Goal: Information Seeking & Learning: Learn about a topic

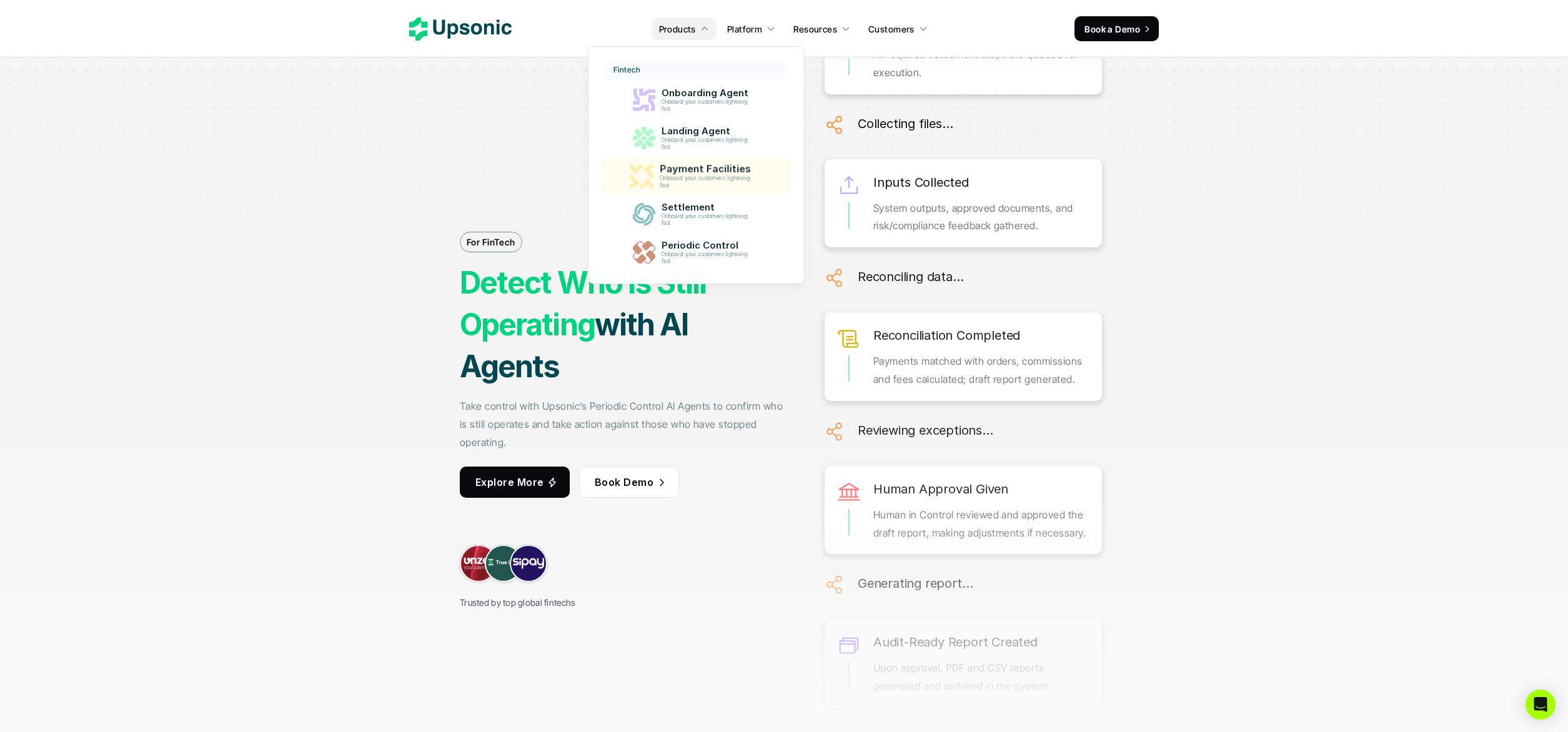
click at [708, 259] on p "Onboard your customers lightning fast" at bounding box center [706, 258] width 91 height 14
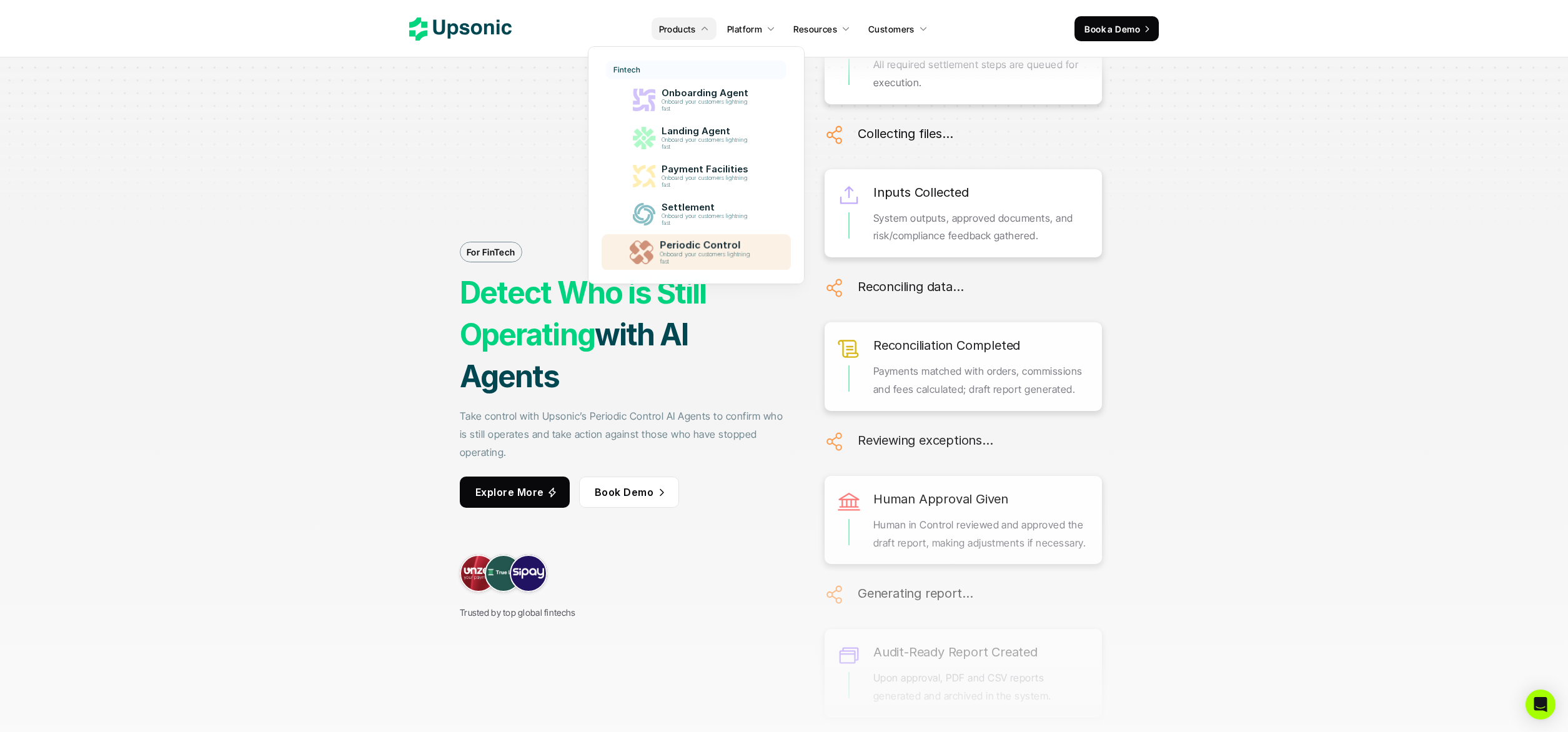
click at [708, 258] on p "Onboard your customers lightning fast" at bounding box center [707, 258] width 95 height 14
click at [686, 252] on p "Onboard your customers lightning fast" at bounding box center [706, 258] width 91 height 14
click at [632, 253] on img at bounding box center [640, 253] width 23 height 23
click at [464, 209] on div "For FinTech Detect Who is Still Operating with AI Agents Take control with Upso…" at bounding box center [624, 375] width 328 height 490
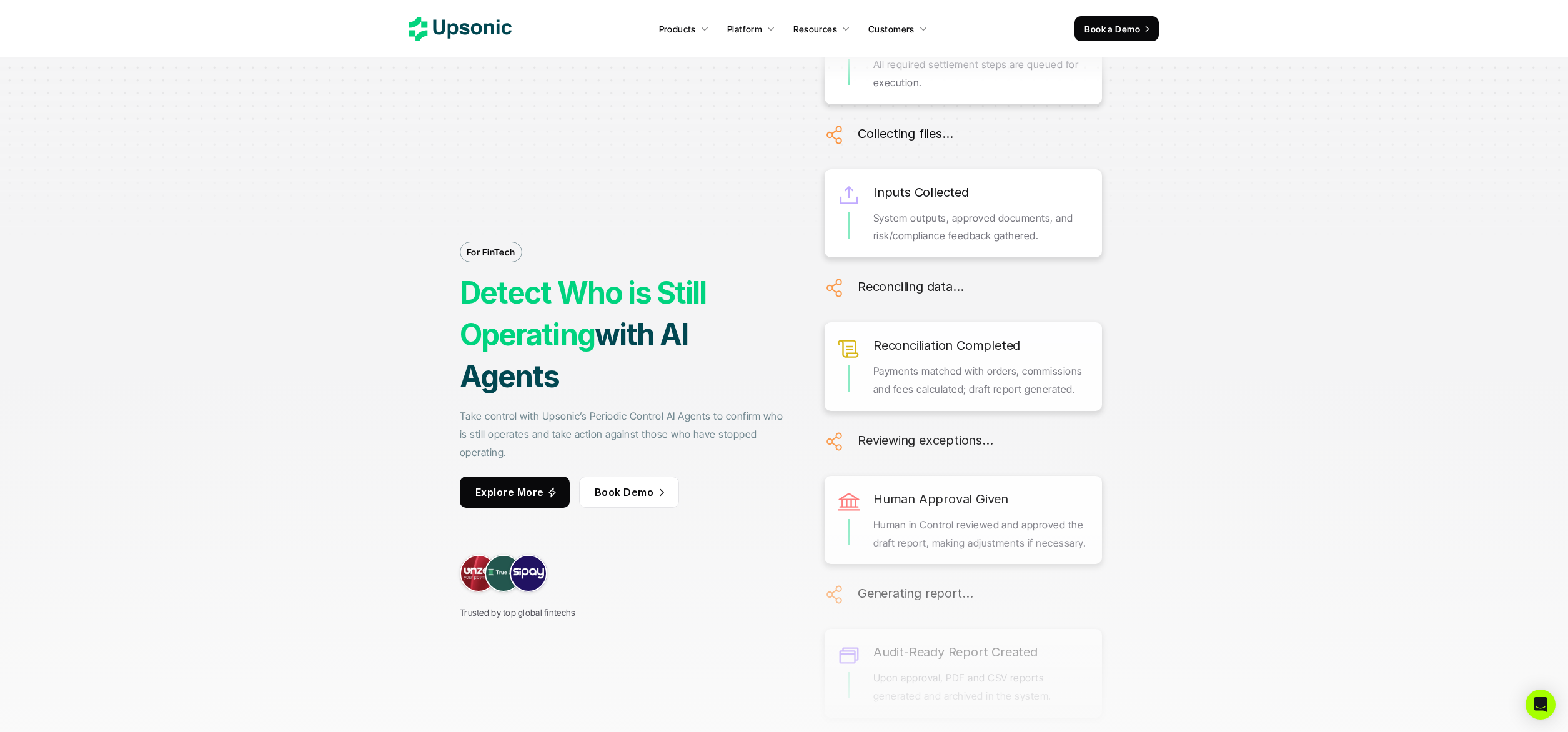
scroll to position [71, 0]
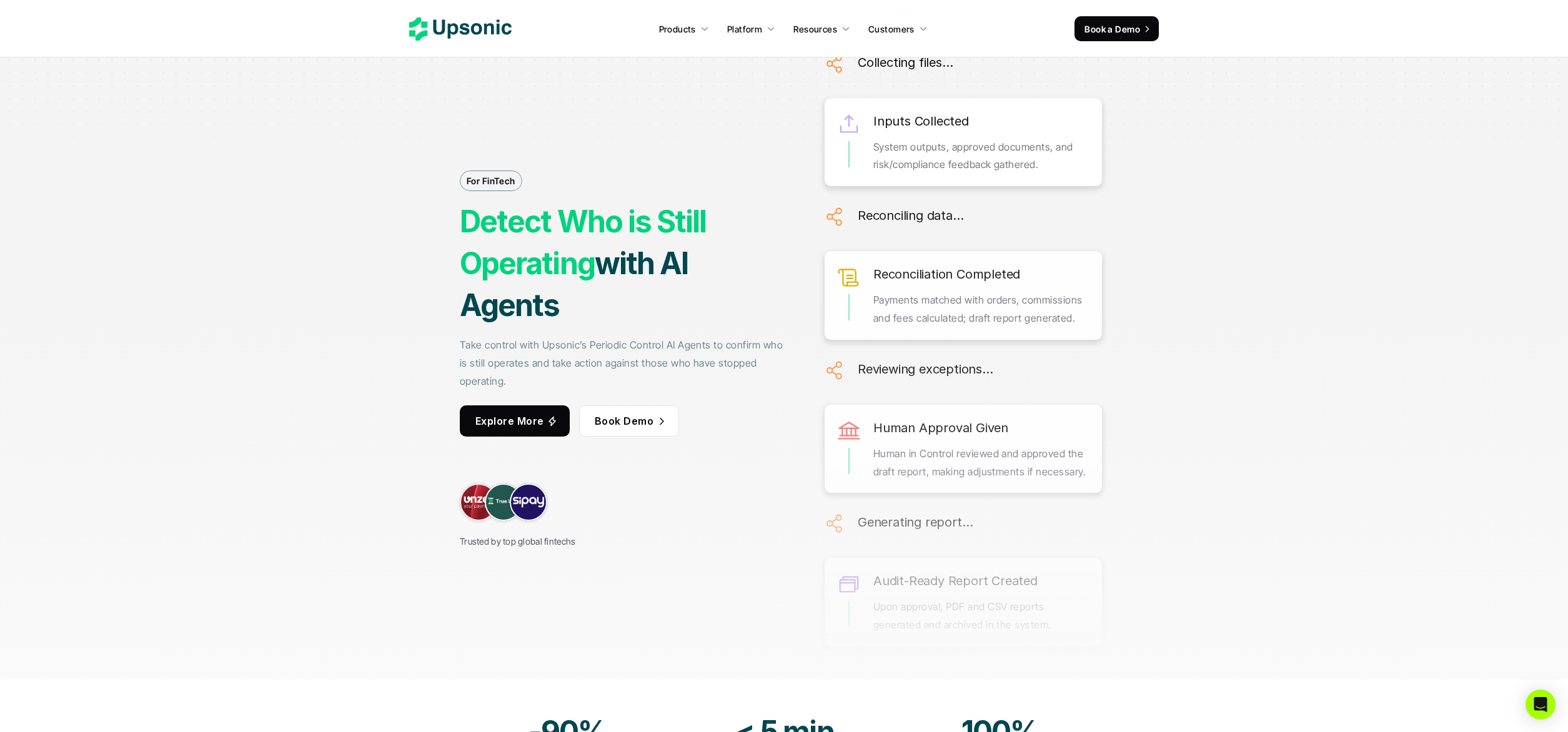
drag, startPoint x: 517, startPoint y: 382, endPoint x: 461, endPoint y: 341, distance: 69.4
click at [461, 341] on p "Take control with Upsonic’s Periodic Control AI Agents to confirm who is still …" at bounding box center [624, 362] width 328 height 53
copy p "Take control with Upsonic’s Periodic Control AI Agents to confirm who is still …"
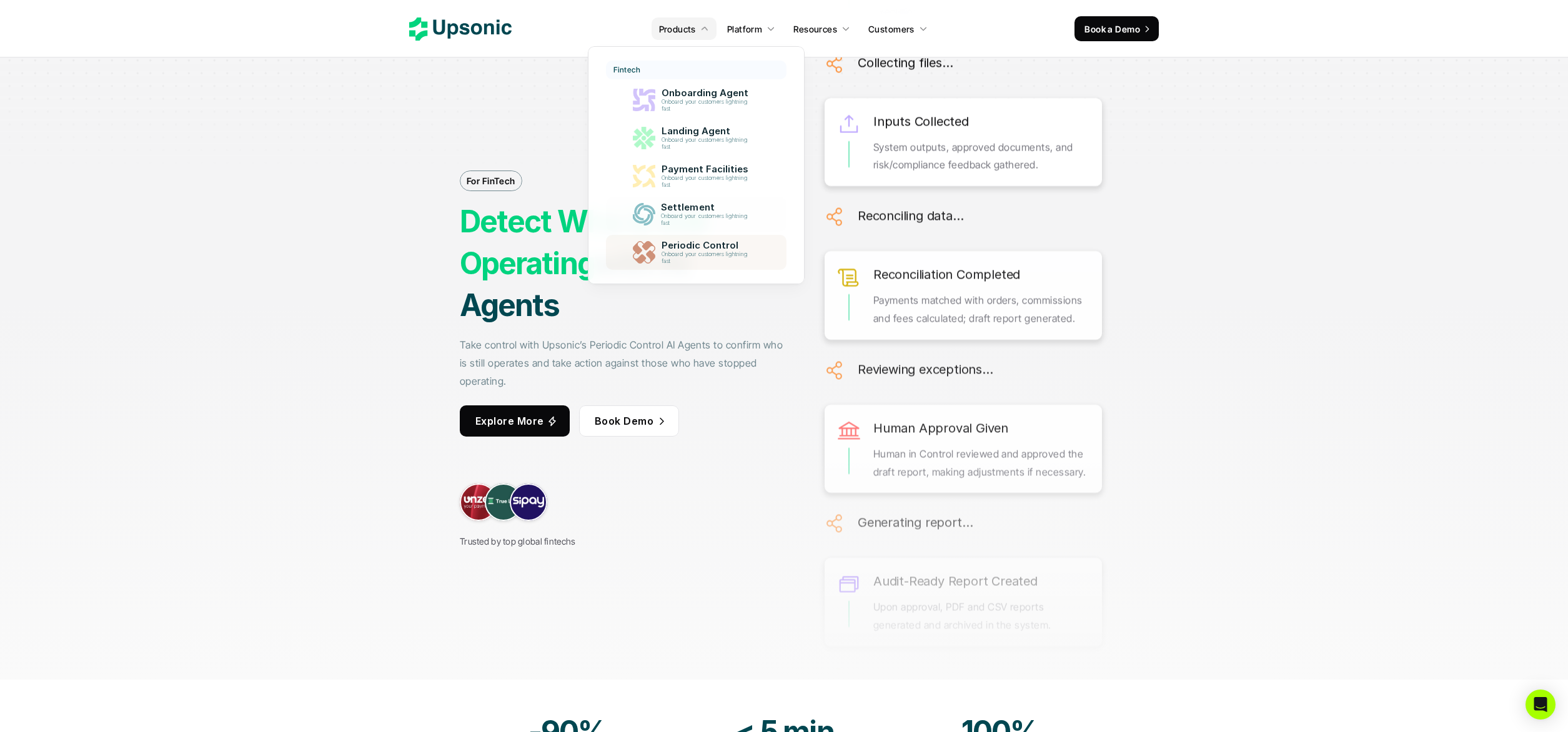
click at [701, 219] on p "Onboard your customers lightning fast" at bounding box center [706, 219] width 91 height 14
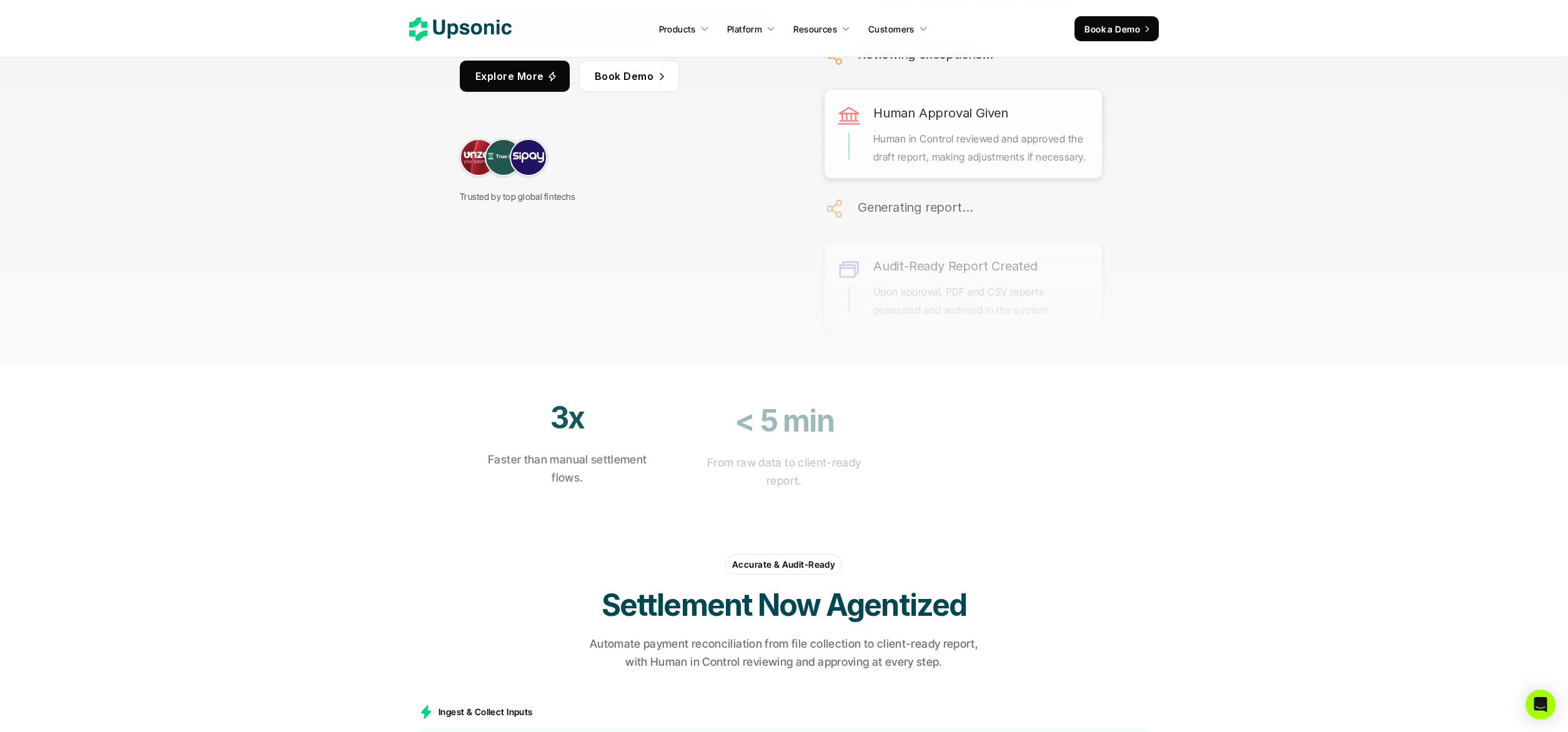
scroll to position [157, 0]
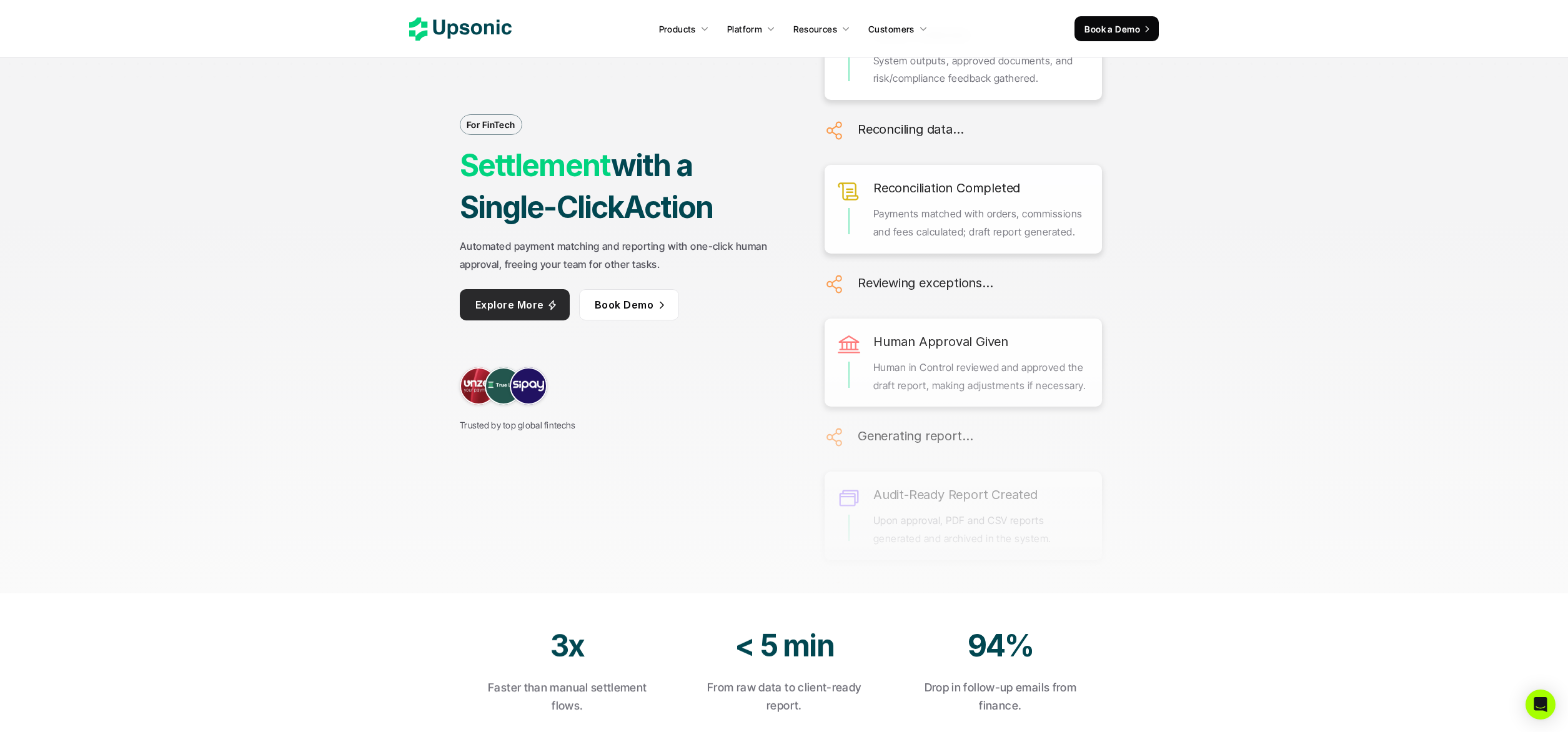
click at [483, 238] on p "Automated payment matching and reporting with one-click human approval, freeing…" at bounding box center [624, 255] width 328 height 36
click at [480, 243] on strong "Automated payment matching and reporting with one-click human approval, freeing…" at bounding box center [615, 255] width 310 height 31
drag, startPoint x: 480, startPoint y: 243, endPoint x: 680, endPoint y: 272, distance: 202.1
click at [680, 272] on p "Automated payment matching and reporting with one-click human approval, freeing…" at bounding box center [624, 255] width 328 height 36
copy strong "Automated payment matching and reporting with one-click human approval, freeing…"
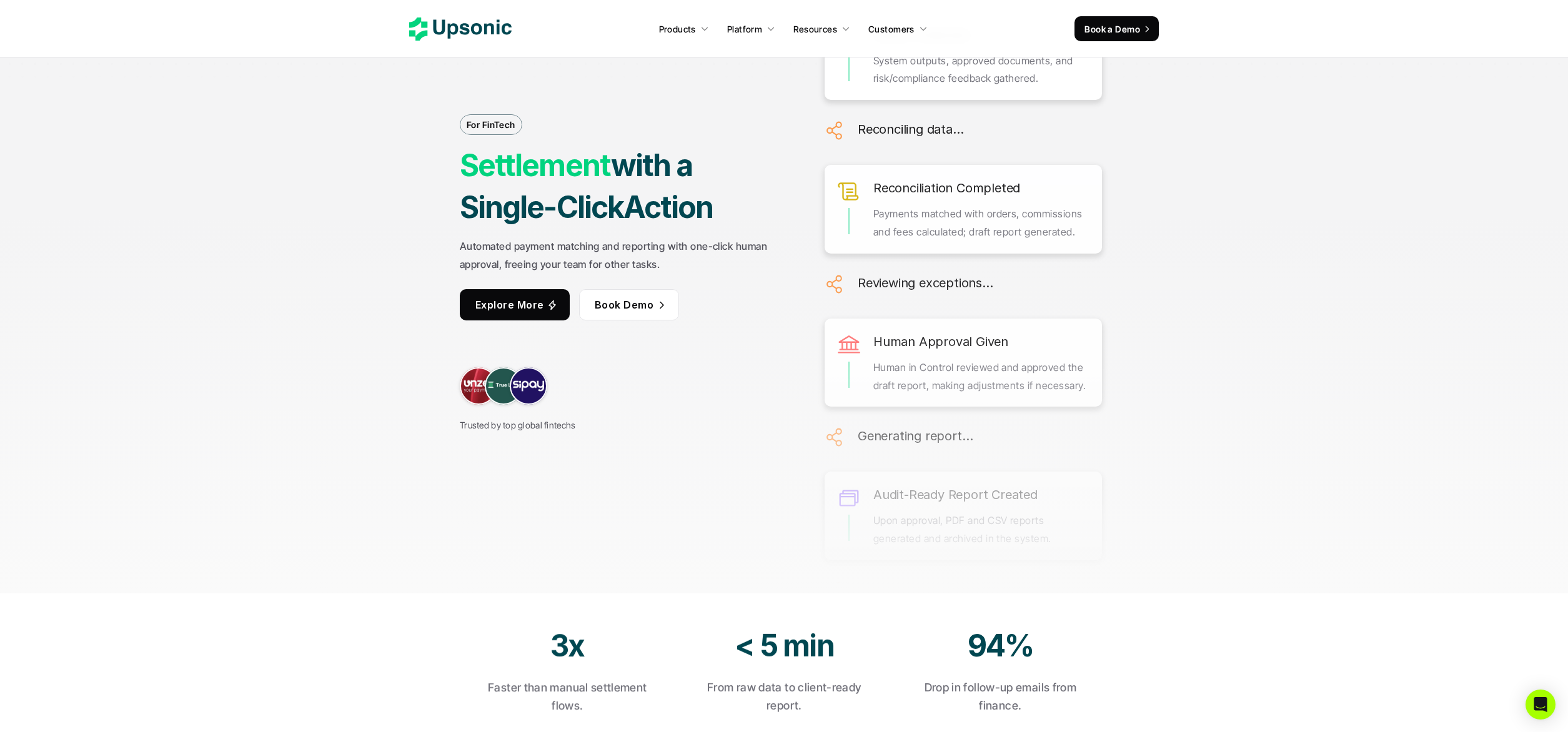
click at [434, 38] on icon at bounding box center [461, 29] width 103 height 23
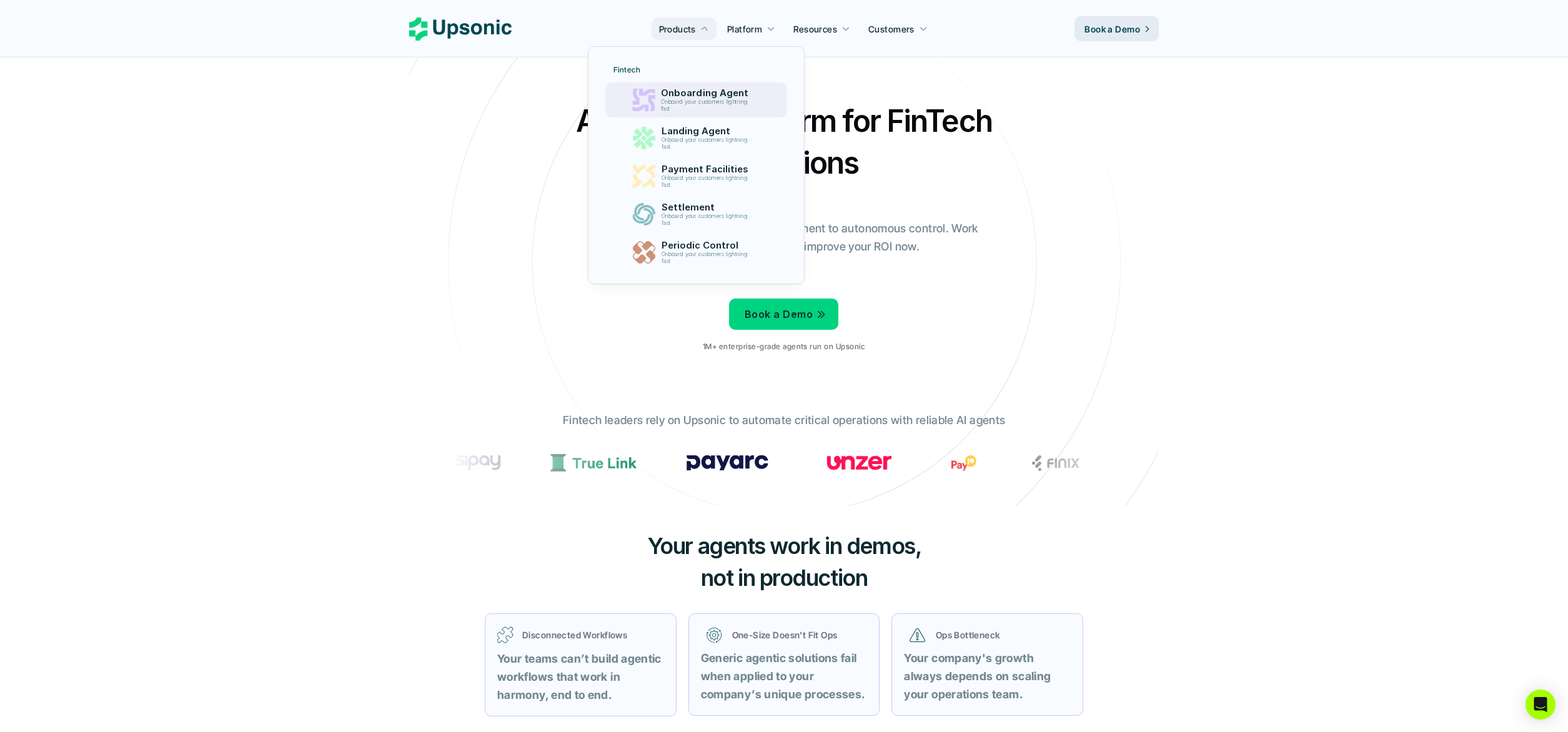
click at [707, 98] on p "Onboarding Agent" at bounding box center [707, 93] width 93 height 11
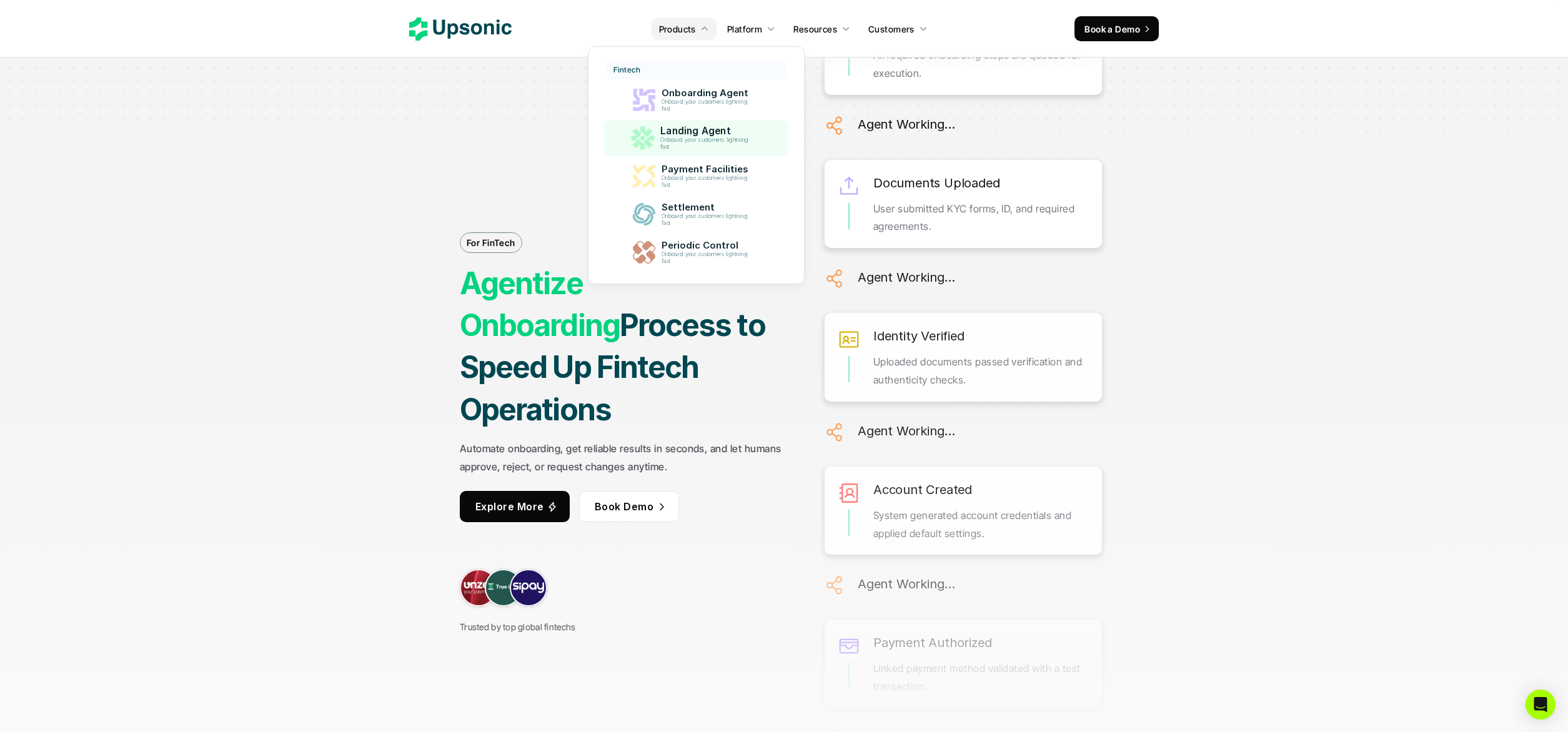
click at [703, 141] on p "Onboard your customers lightning fast" at bounding box center [706, 143] width 93 height 14
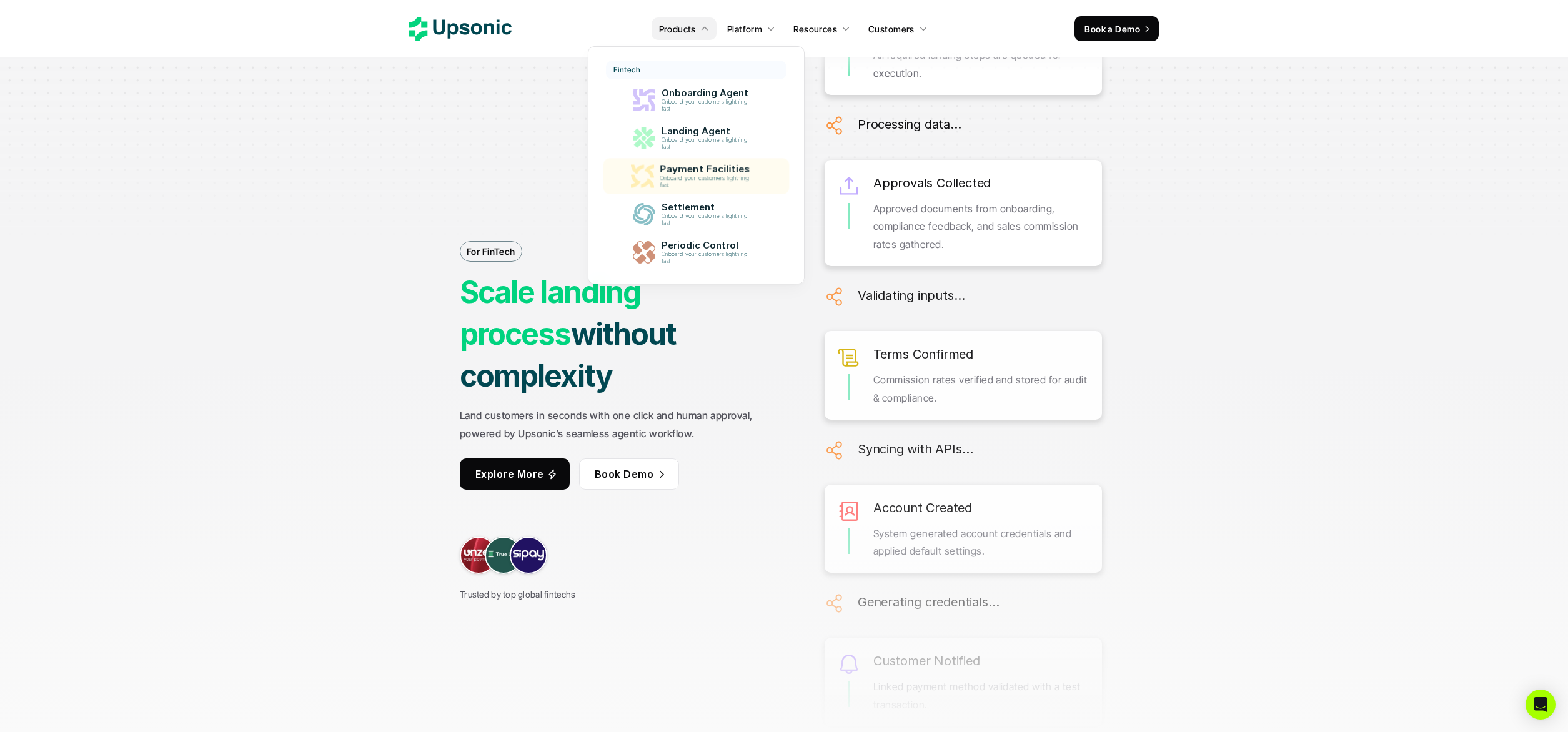
click at [705, 179] on p "Onboard your customers lightning fast" at bounding box center [706, 182] width 94 height 14
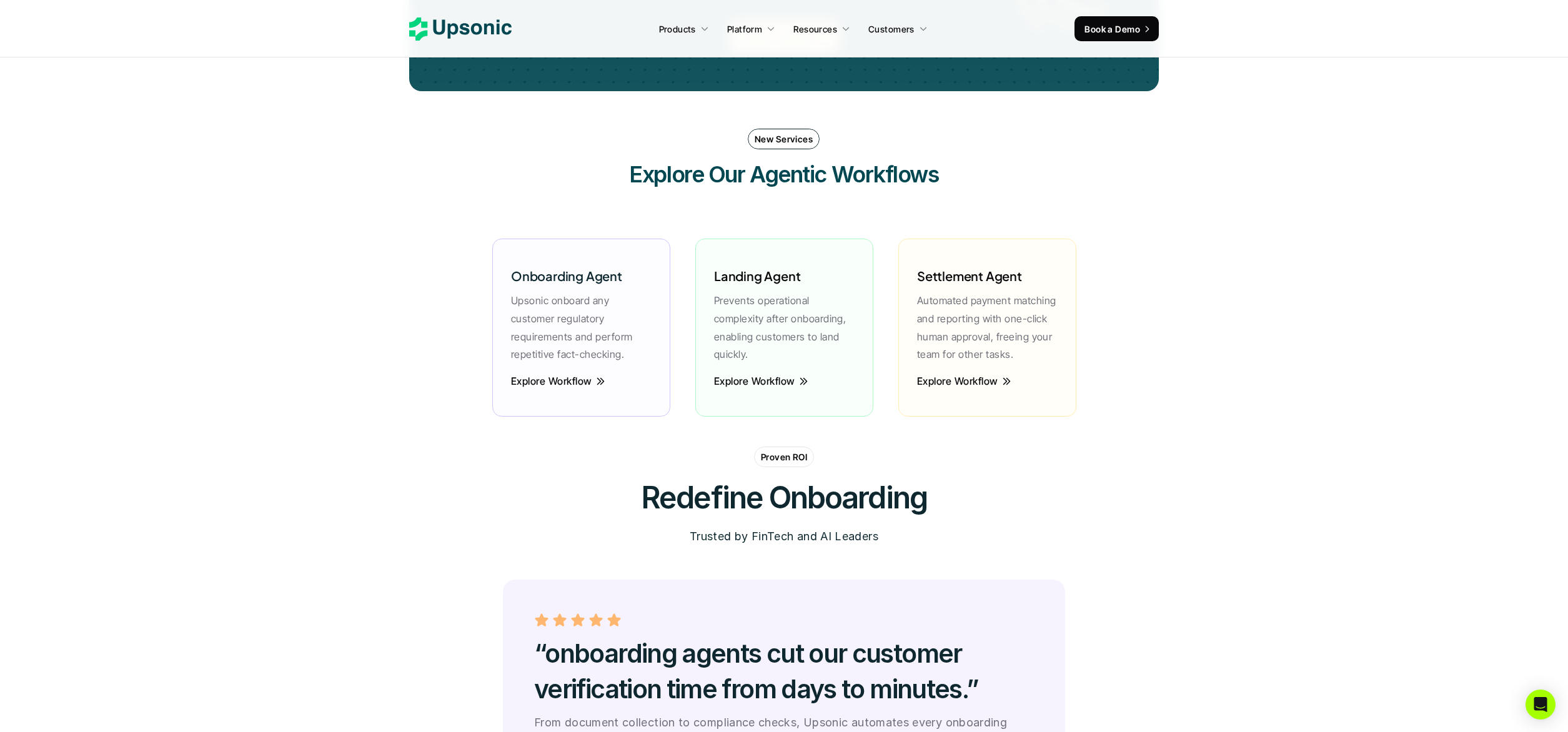
scroll to position [3119, 0]
click at [946, 382] on p "Explore Workflow" at bounding box center [958, 380] width 81 height 14
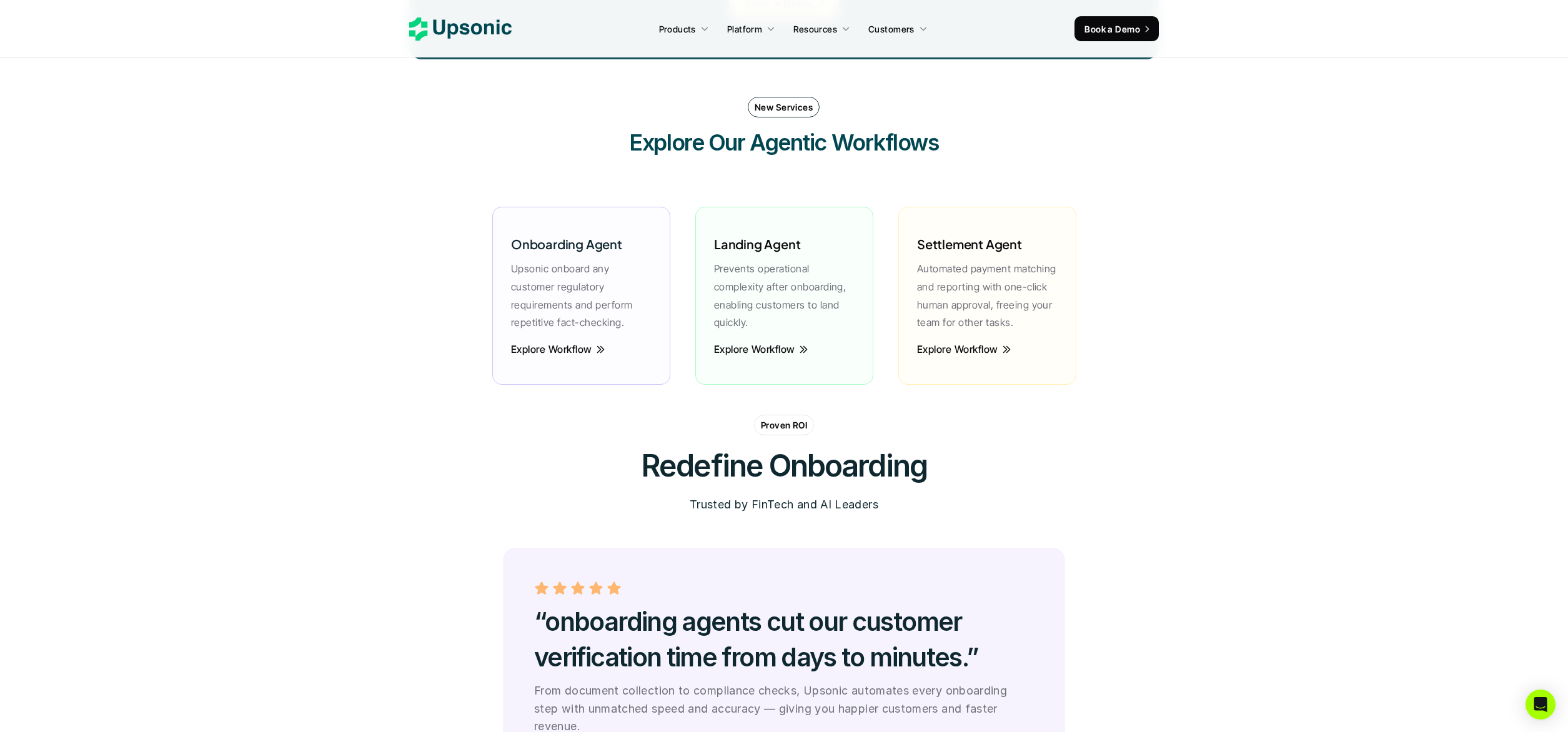
scroll to position [3154, 0]
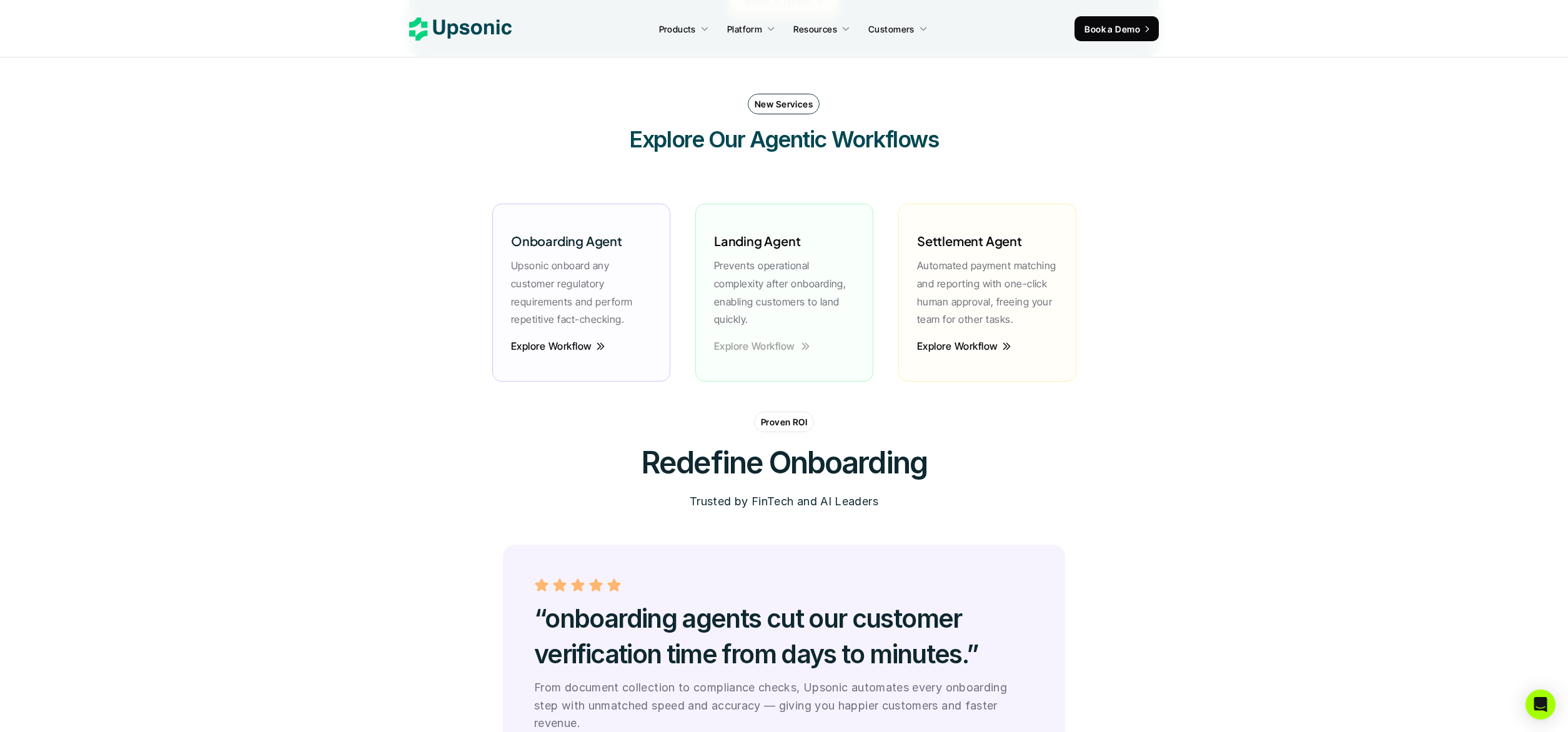
click at [756, 347] on p "Explore Workflow" at bounding box center [754, 346] width 81 height 14
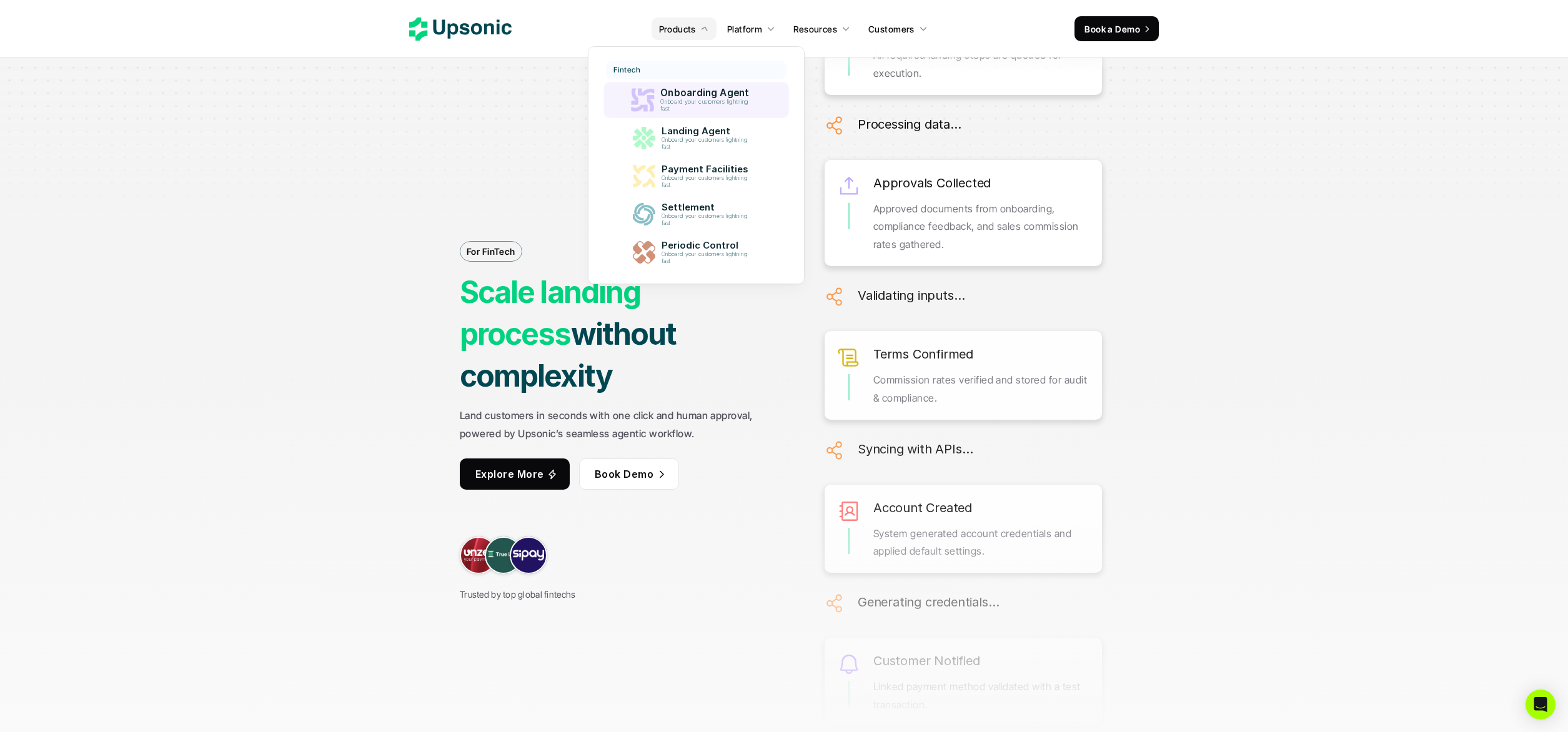
click at [694, 103] on p "Onboard your customers lightning fast" at bounding box center [707, 105] width 94 height 14
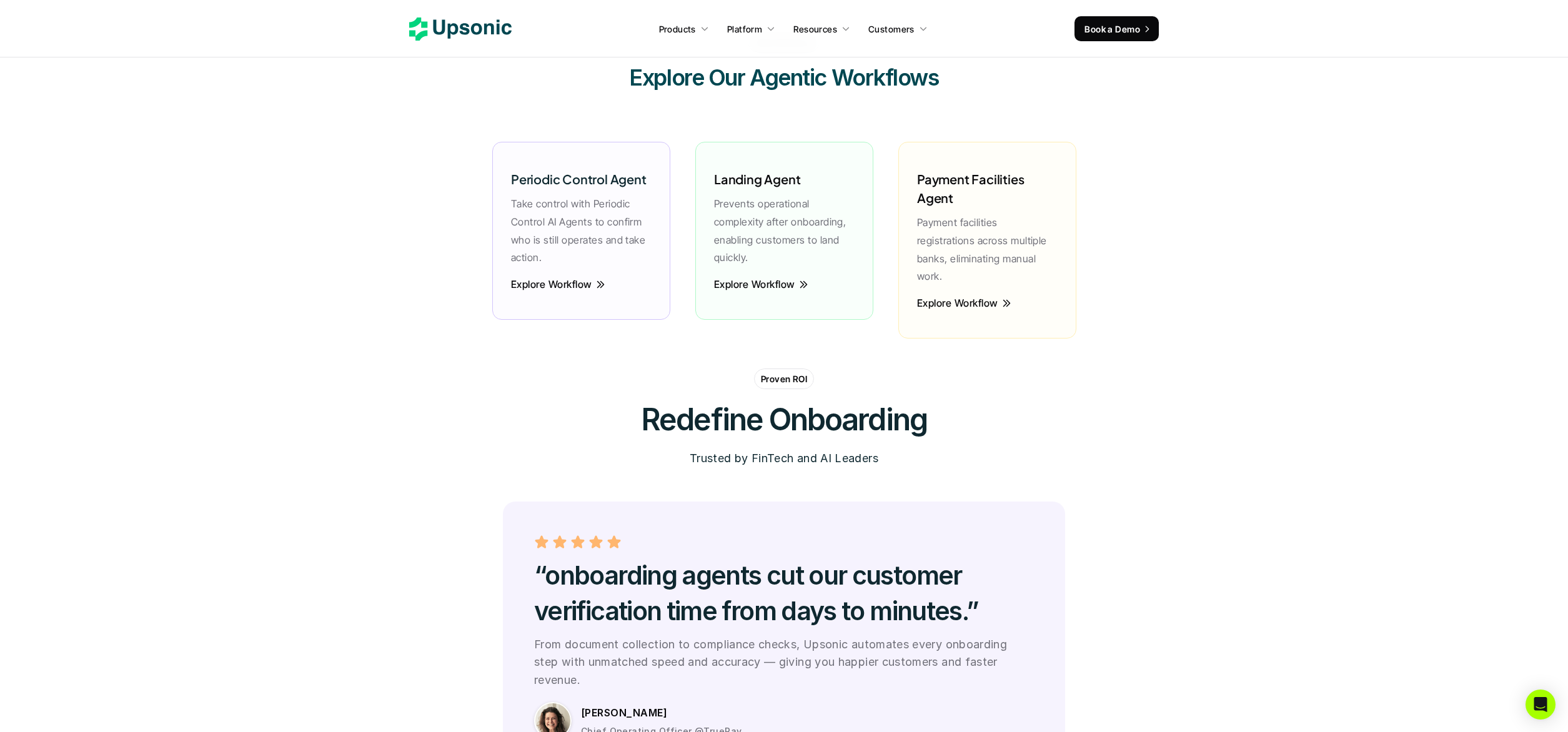
scroll to position [3168, 0]
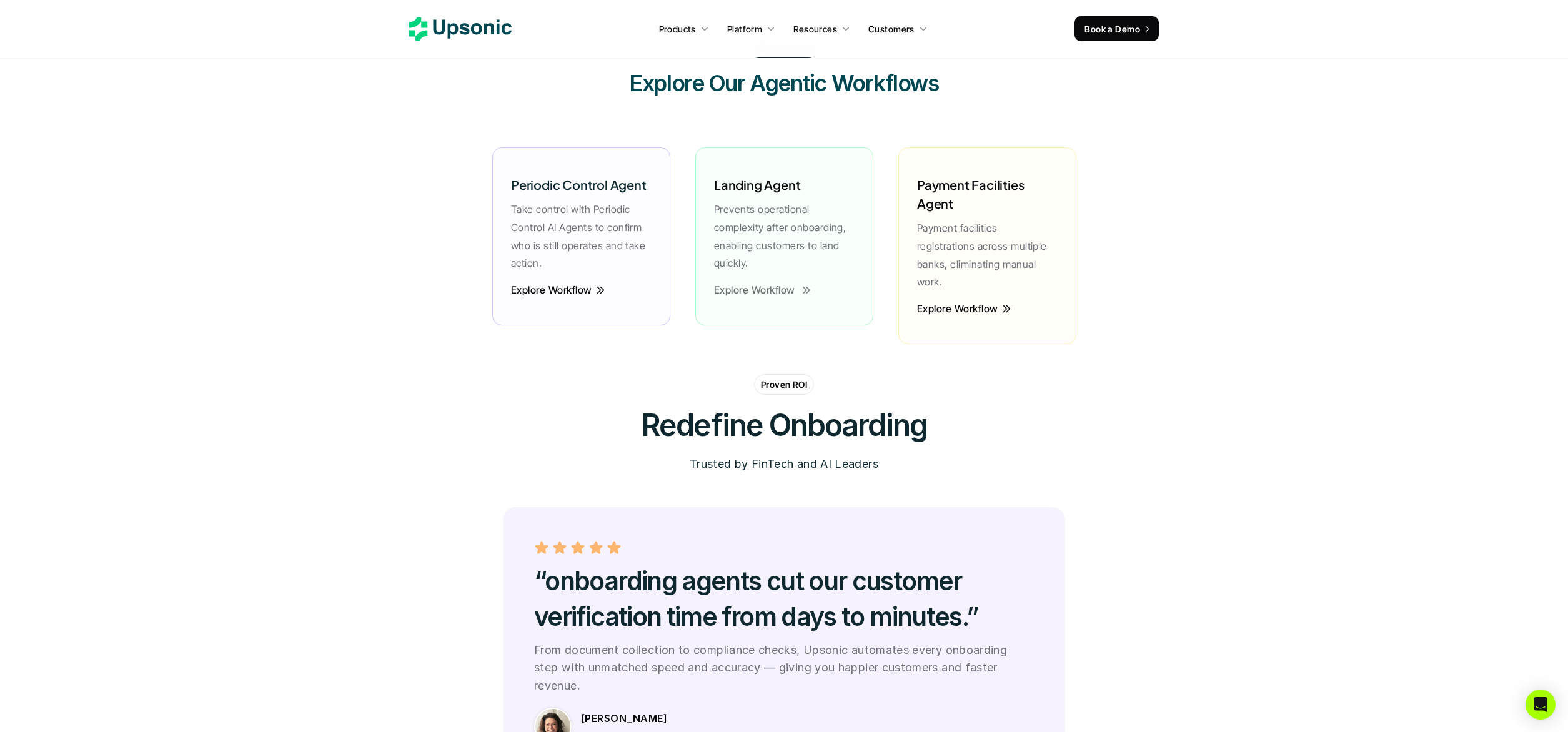
click at [753, 288] on p "Explore Workflow" at bounding box center [755, 289] width 81 height 14
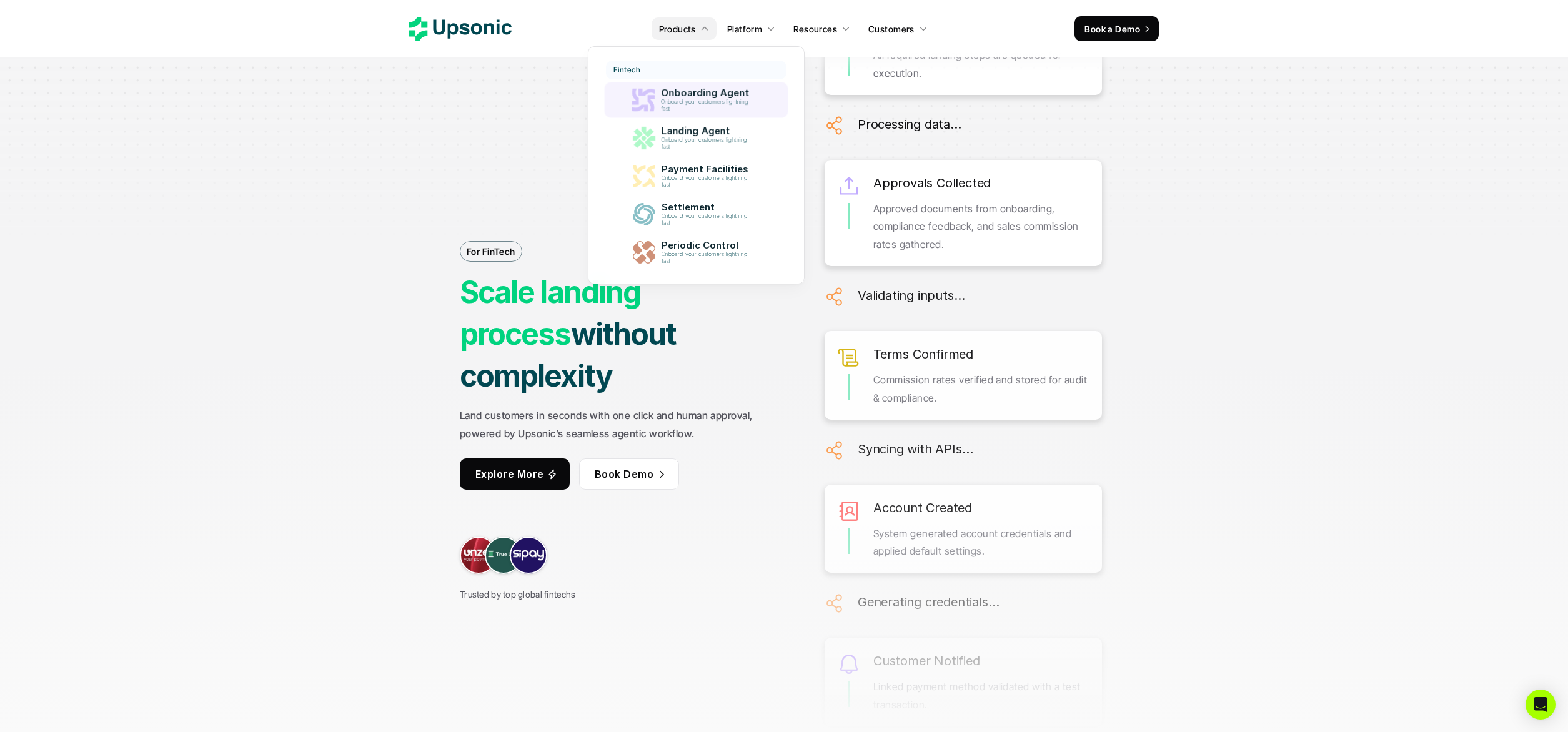
click at [735, 93] on p "Onboarding Agent" at bounding box center [707, 93] width 94 height 11
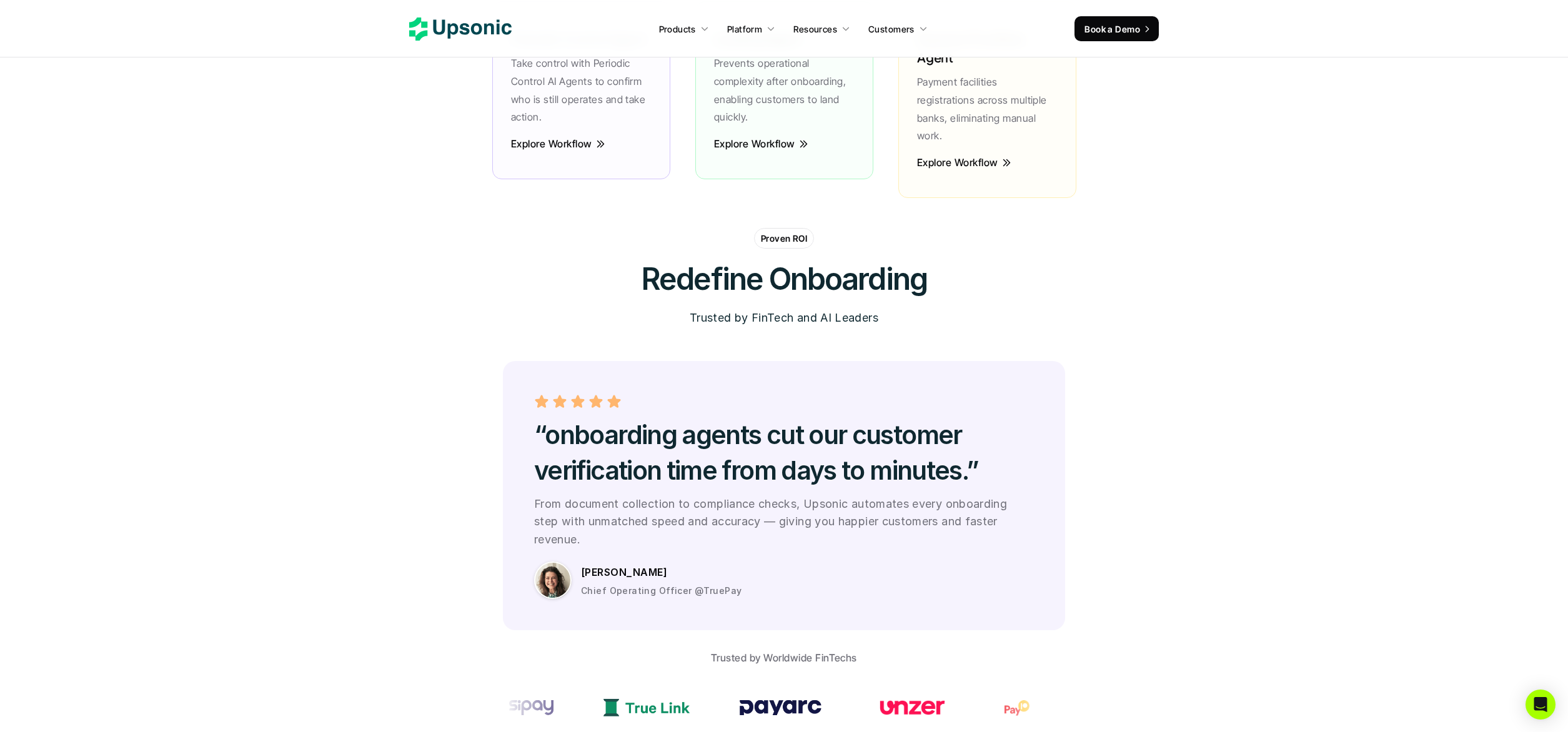
scroll to position [3264, 0]
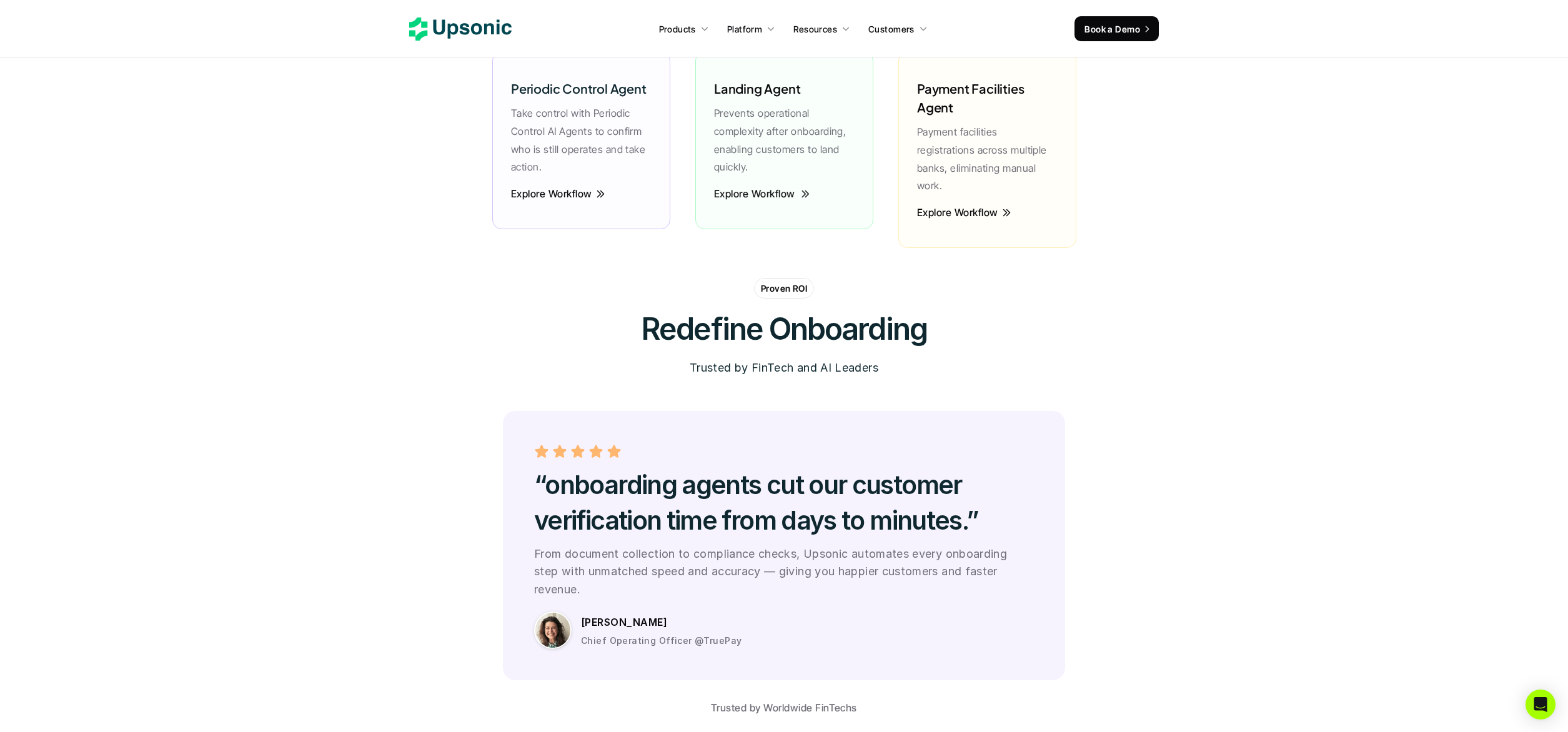
click at [765, 194] on p "Explore Workflow" at bounding box center [754, 193] width 81 height 14
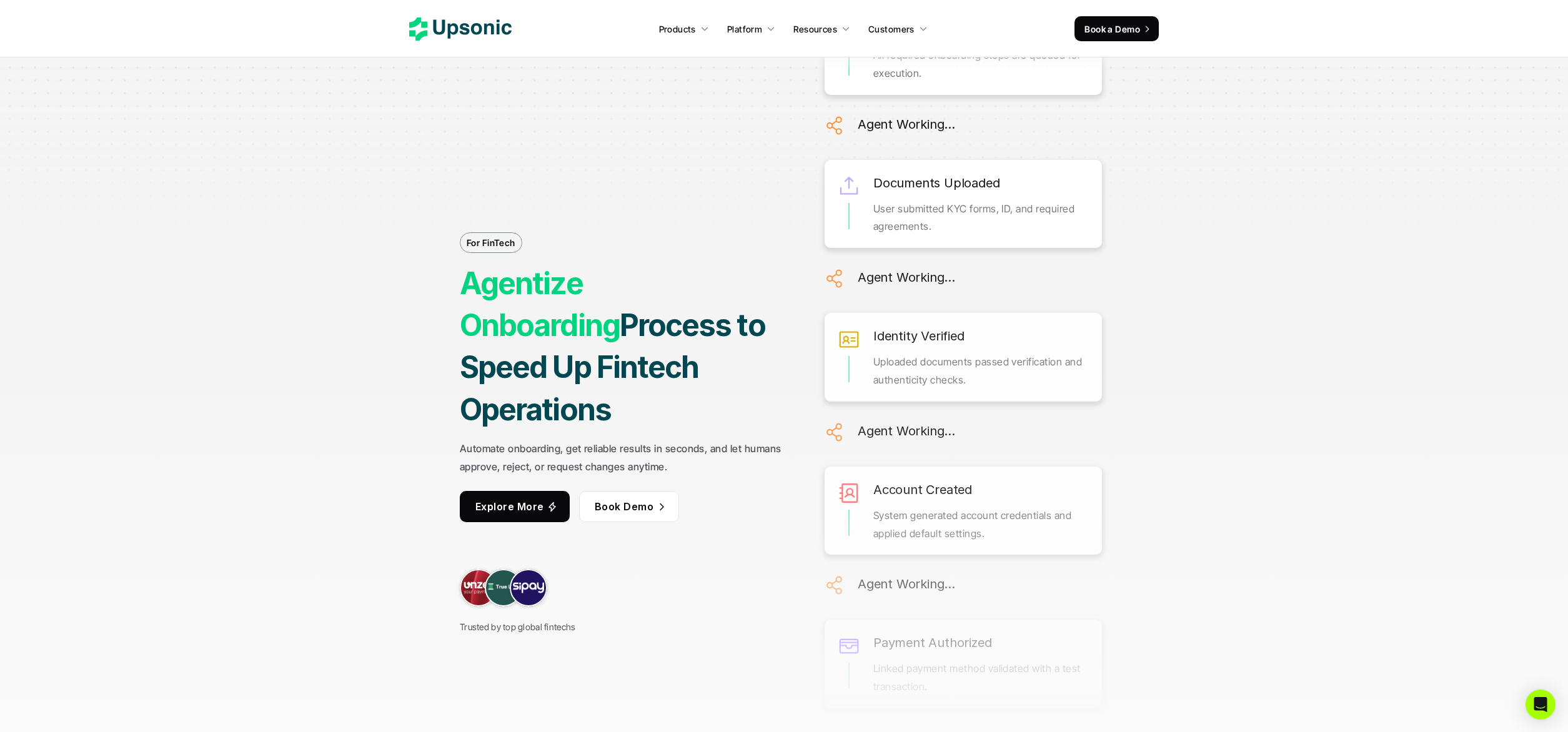
click at [463, 33] on use at bounding box center [461, 29] width 103 height 23
